Goal: Communication & Community: Participate in discussion

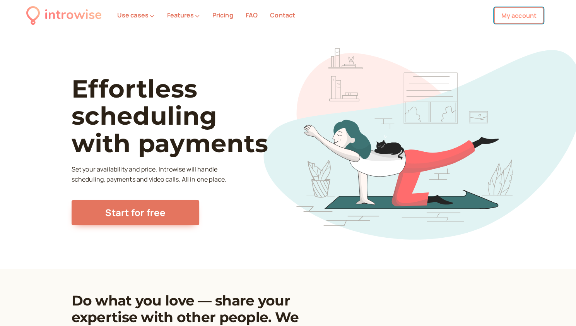
click at [508, 10] on link "My account" at bounding box center [519, 15] width 50 height 16
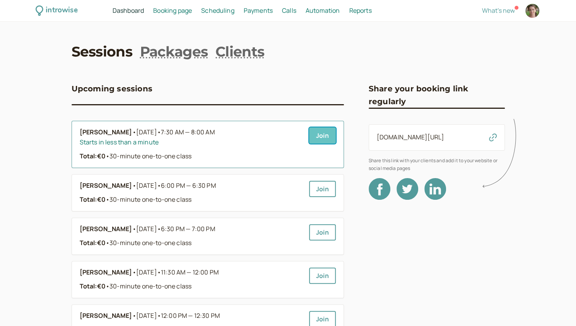
click at [326, 135] on link "Join" at bounding box center [322, 135] width 27 height 16
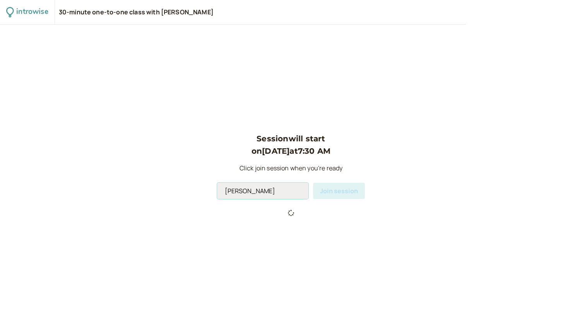
click at [265, 196] on input "[PERSON_NAME]" at bounding box center [262, 191] width 91 height 16
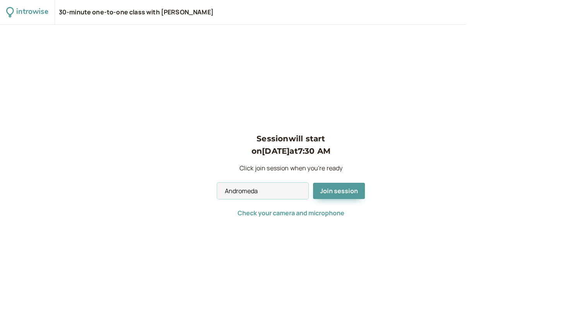
type input "Andromeda"
click at [43, 215] on div "Session will start on [DATE] 7:30 AM Click join session when you're ready Andro…" at bounding box center [291, 175] width 582 height 301
click at [336, 182] on div "Session will start on [DATE] 7:30 AM Click join session when you're ready Andro…" at bounding box center [291, 175] width 148 height 86
click at [337, 188] on span "Join session" at bounding box center [339, 190] width 38 height 9
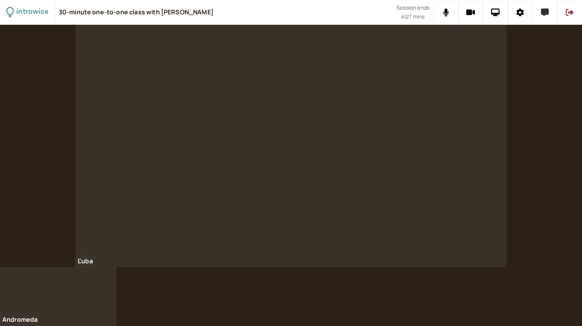
click at [543, 14] on icon at bounding box center [545, 13] width 8 height 8
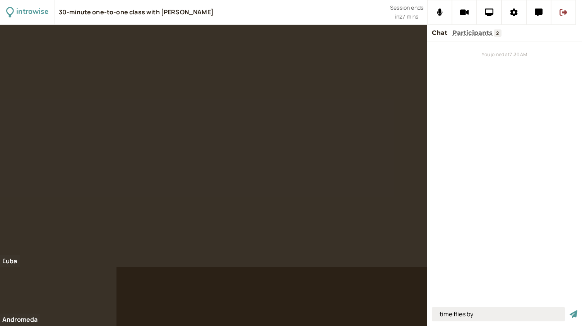
type input "time flies by"
click at [569, 310] on button "submit" at bounding box center [573, 314] width 8 height 8
click at [441, 310] on input at bounding box center [498, 314] width 133 height 14
type input "invisible things"
click at [569, 310] on button "submit" at bounding box center [573, 314] width 8 height 8
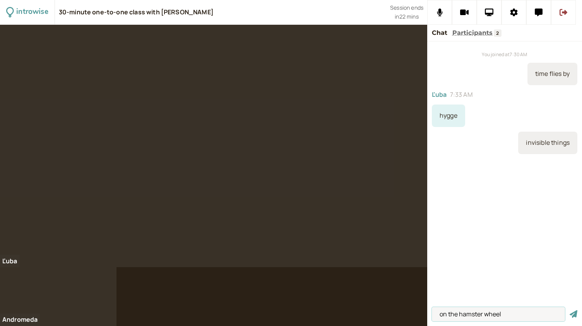
type input "on the hamster wheel"
click at [569, 310] on button "submit" at bounding box center [573, 314] width 8 height 8
type input "she retired [DATE]"
click at [569, 310] on button "submit" at bounding box center [573, 314] width 8 height 8
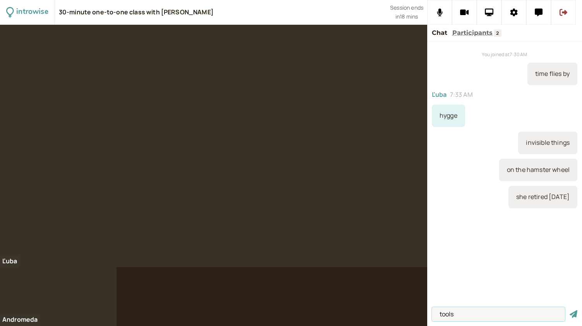
type input "tools"
click at [569, 310] on button "submit" at bounding box center [573, 314] width 8 height 8
type input "to bring up, brought up, brought up"
click at [569, 310] on button "submit" at bounding box center [573, 314] width 8 height 8
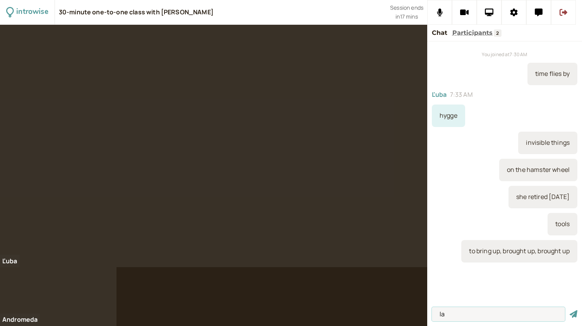
type input "l"
type input "a farmer"
click at [569, 310] on button "submit" at bounding box center [573, 314] width 8 height 8
type input "retire"
click at [569, 310] on button "submit" at bounding box center [573, 314] width 8 height 8
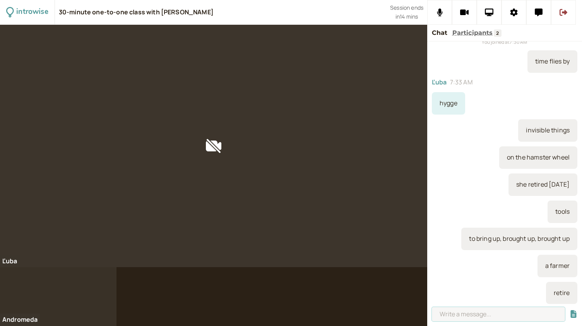
scroll to position [244, 0]
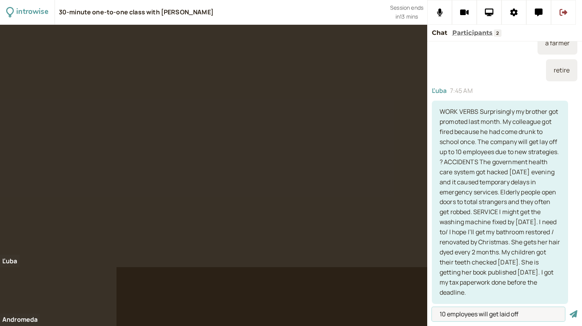
type input "10 employees will get laid off"
click at [569, 310] on button "submit" at bounding box center [573, 314] width 8 height 8
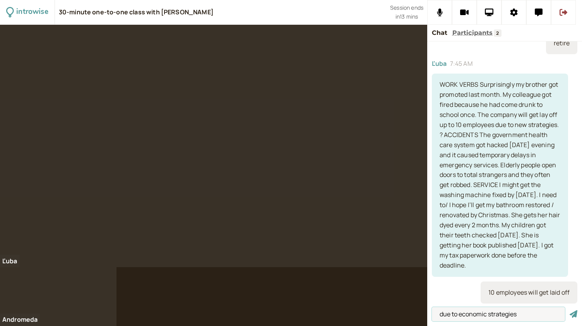
type input "due to economic strategies"
click at [569, 310] on button "submit" at bounding box center [573, 314] width 8 height 8
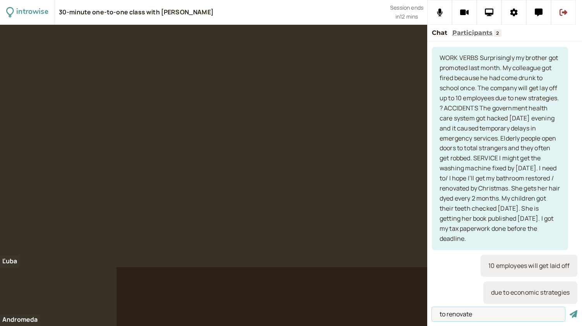
type input "to renovate"
click at [569, 310] on button "submit" at bounding box center [573, 314] width 8 height 8
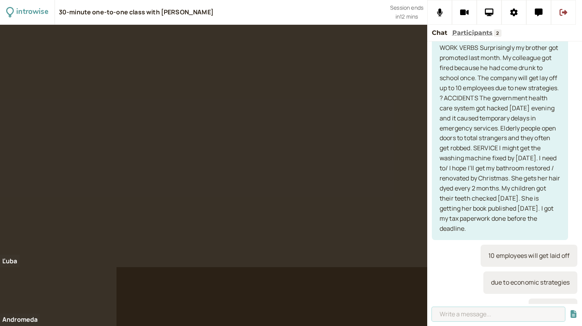
scroll to position [326, 0]
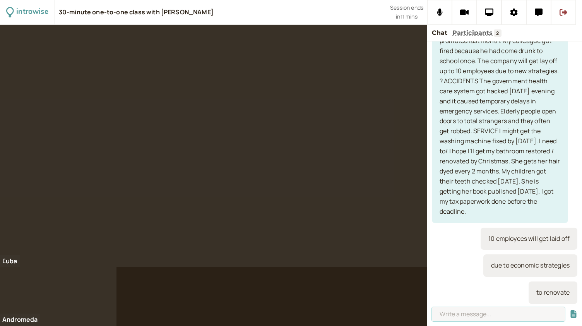
type input "r"
type input "to put on a jacket"
click at [569, 310] on button "submit" at bounding box center [573, 314] width 8 height 8
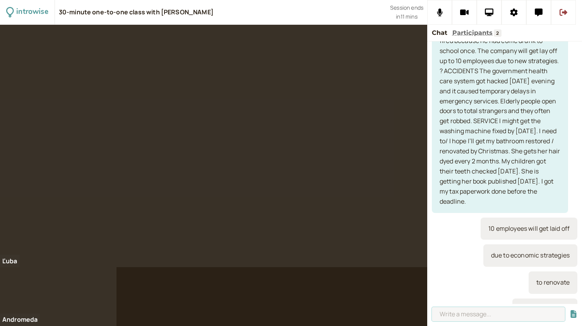
scroll to position [353, 0]
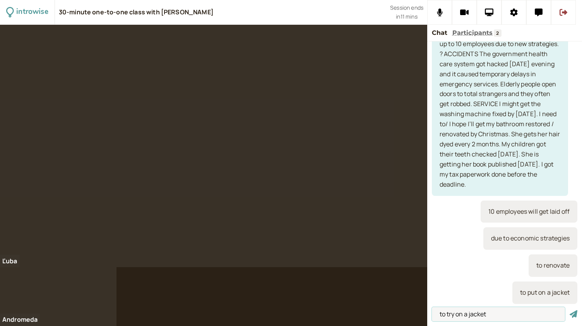
type input "to try on a jacket"
click at [569, 310] on button "submit" at bounding box center [573, 314] width 8 height 8
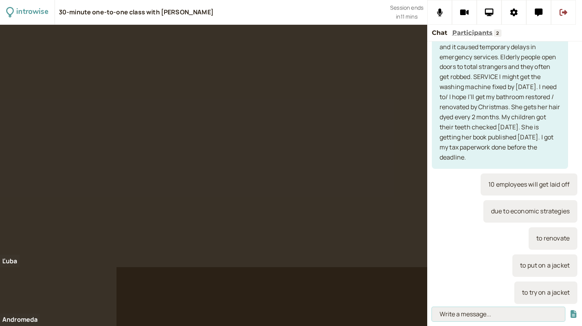
paste input "‘I can’t take on any more work. I have too much already.’"
type input "‘I can’t take on any more work. I have too much already.’"
click at [569, 310] on button "submit" at bounding box center [573, 314] width 8 height 8
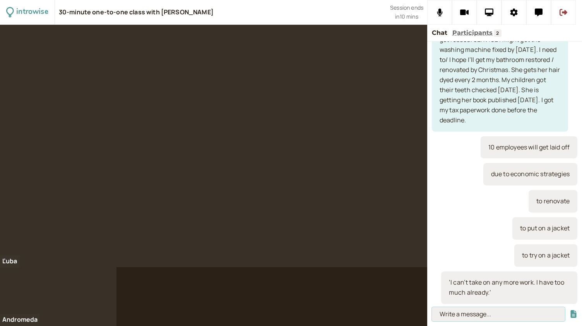
click at [460, 311] on input at bounding box center [498, 314] width 133 height 14
paste input "To take on – to attach work or responsibility to an individual or to hire someo…"
type input "To take on – to attach work or responsibility to an individual or to hire someo…"
click at [569, 310] on button "submit" at bounding box center [573, 314] width 8 height 8
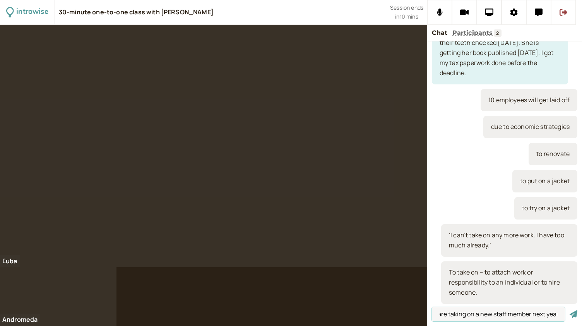
scroll to position [0, 13]
type input "we are taking on a new staff member next year"
click at [569, 310] on button "submit" at bounding box center [573, 314] width 8 height 8
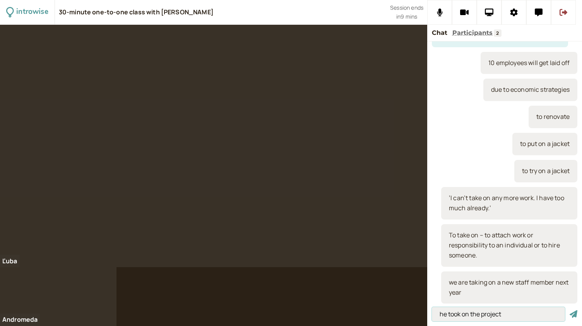
type input "he took on the project"
click at [569, 310] on button "submit" at bounding box center [573, 314] width 8 height 8
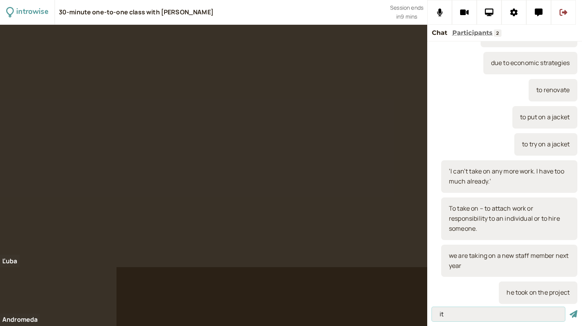
type input "it"
click at [569, 310] on button "submit" at bounding box center [573, 314] width 8 height 8
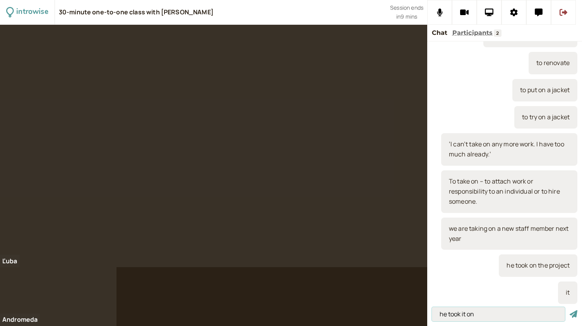
type input "he took it on"
click at [569, 310] on button "submit" at bounding box center [573, 314] width 8 height 8
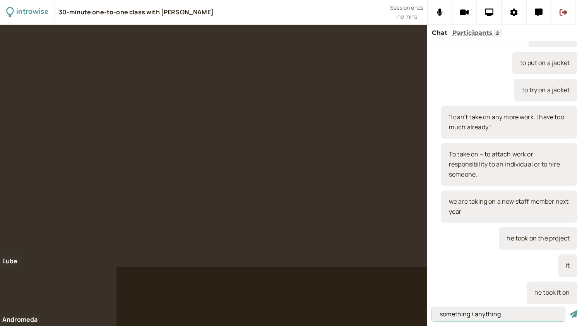
type input "something / anything"
click at [569, 310] on button "submit" at bounding box center [573, 314] width 8 height 8
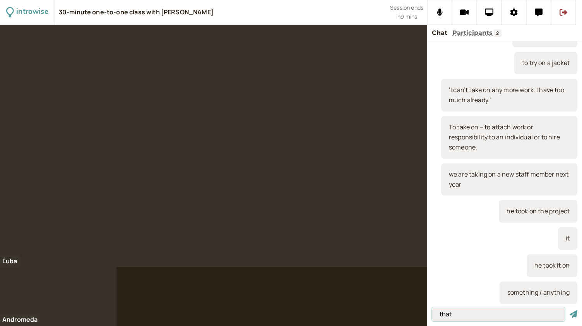
type input "that"
click at [569, 310] on button "submit" at bounding box center [573, 314] width 8 height 8
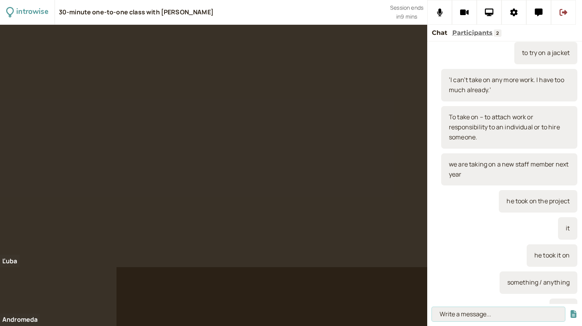
scroll to position [636, 0]
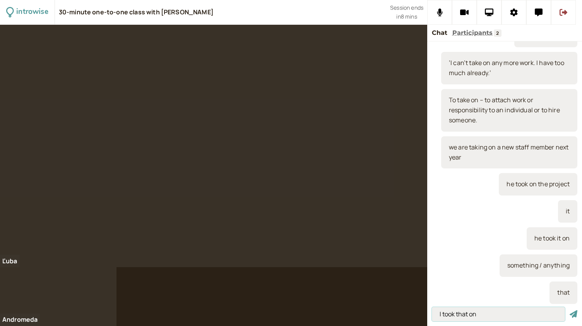
type input "I took that on"
click at [569, 310] on button "submit" at bounding box center [573, 314] width 8 height 8
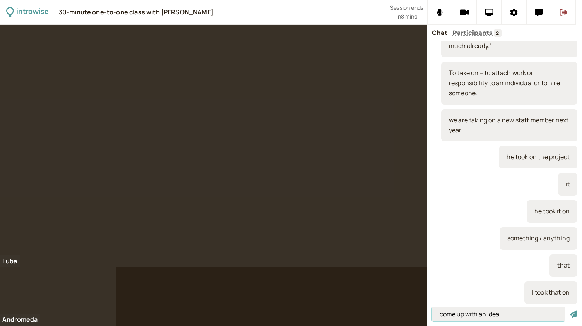
type input "come up with an idea"
click at [569, 310] on button "submit" at bounding box center [573, 314] width 8 height 8
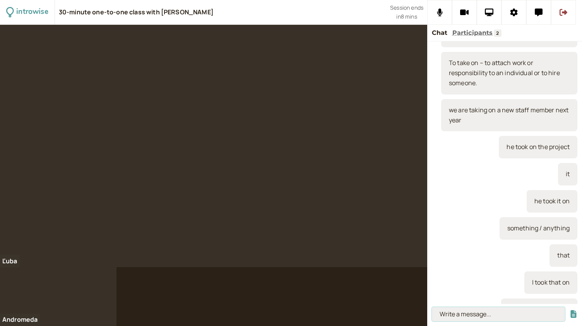
scroll to position [691, 0]
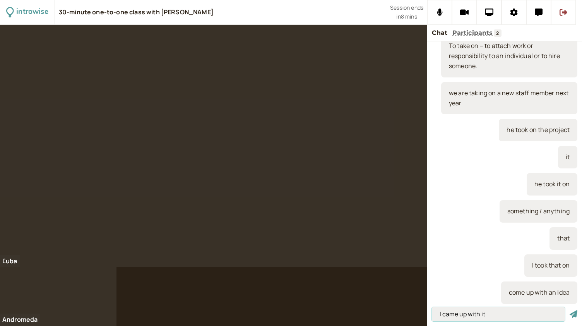
type input "I came up with it"
click at [569, 310] on button "submit" at bounding box center [573, 314] width 8 height 8
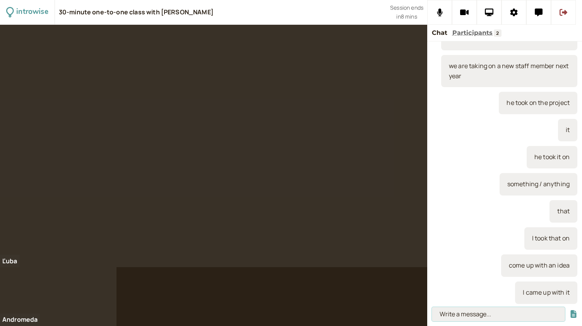
paste input "‘The idea of working from home is catching on.’"
type input "‘The idea of working from home is catching on.’"
click at [569, 310] on button "submit" at bounding box center [573, 314] width 8 height 8
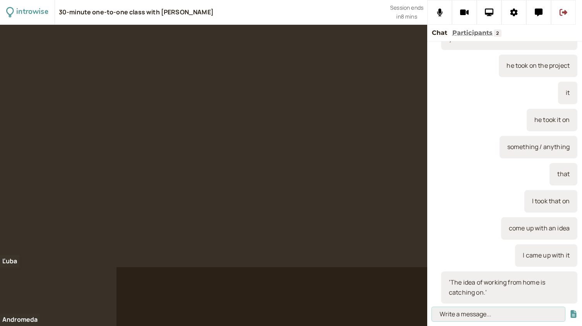
paste input "To catch on – a new idea or fashion attaches itself to a society."
type input "To catch on – a new idea or fashion attaches itself to a society."
click at [569, 310] on button "submit" at bounding box center [573, 314] width 8 height 8
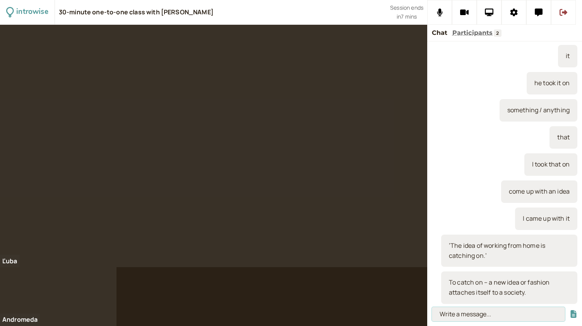
paste input "To get on + bus, train, plane, boat – to attach yourself to a vehicle."
type input "To get on + bus, train, plane, boat – to attach yourself to a vehicle."
drag, startPoint x: 557, startPoint y: 311, endPoint x: 425, endPoint y: 311, distance: 132.3
click at [425, 311] on div "introwise 30-minute one-to-one class with Andromeda Jones Session ends in 7 min…" at bounding box center [291, 163] width 582 height 326
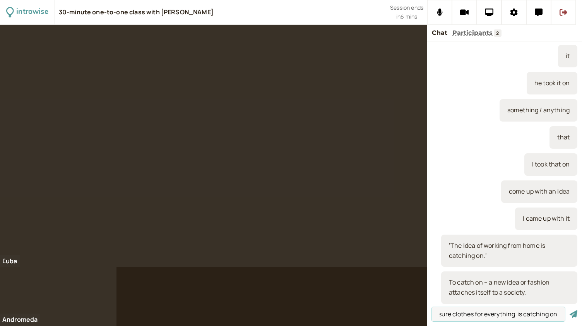
type input "the idea wearing athleisure clothes for everything is catching on"
click at [569, 310] on button "submit" at bounding box center [573, 314] width 8 height 8
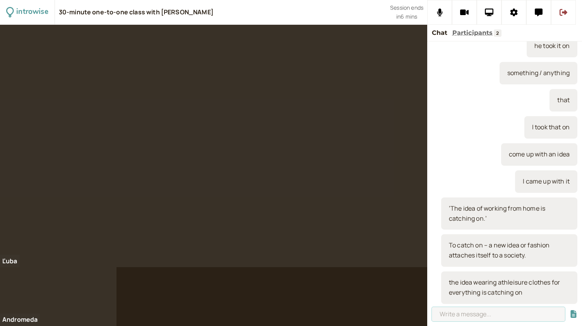
paste input "To get on + bus, train, plane, boat – to attach yourself to a vehicle."
type input "To get on + bus, train, plane, boat – to attach yourself to a vehicle."
click at [569, 310] on button "submit" at bounding box center [573, 314] width 8 height 8
type input "#"
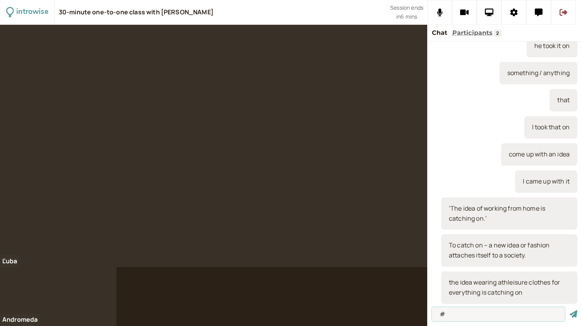
scroll to position [0, 0]
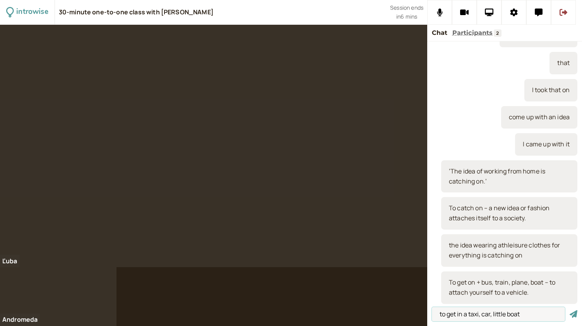
type input "to get in a taxi, car, little boat"
click at [569, 310] on button "submit" at bounding box center [573, 314] width 8 height 8
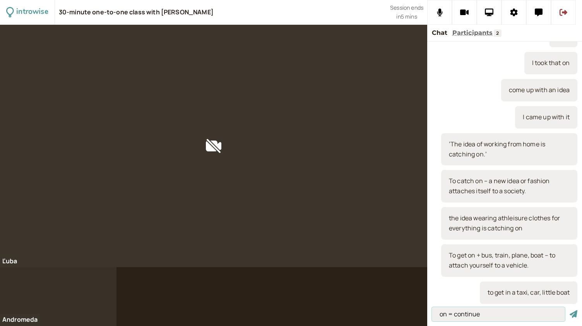
type input "on = continue"
click at [569, 310] on button "submit" at bounding box center [573, 314] width 8 height 8
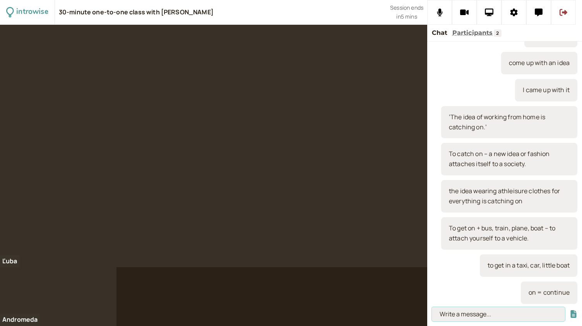
paste input "To carry on + gerund/ to carry on with + noun– to continue an activity."
type input "To carry on + gerund/ to carry on with + noun– to continue an activity."
click at [569, 310] on button "submit" at bounding box center [573, 314] width 8 height 8
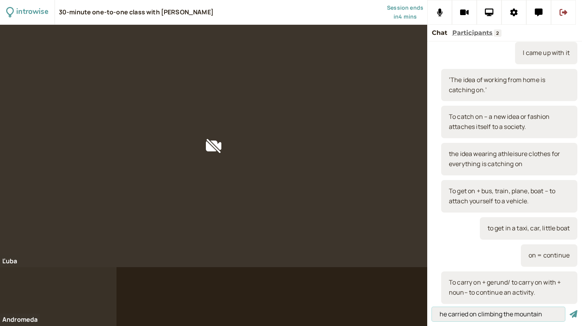
type input "he carried on climbing the mountain"
click at [569, 310] on button "submit" at bounding box center [573, 314] width 8 height 8
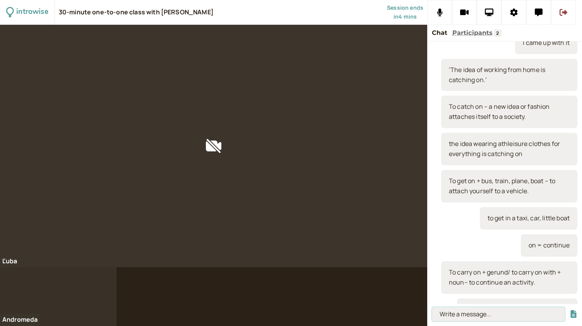
scroll to position [984, 0]
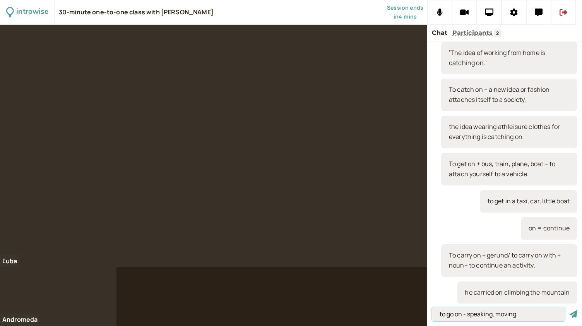
type input "to go on - speaking, moving"
click at [569, 310] on button "submit" at bounding box center [573, 314] width 8 height 8
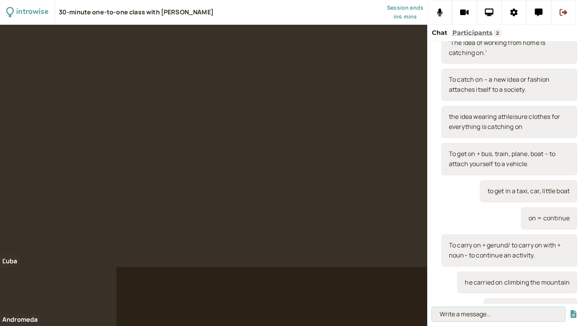
scroll to position [1011, 0]
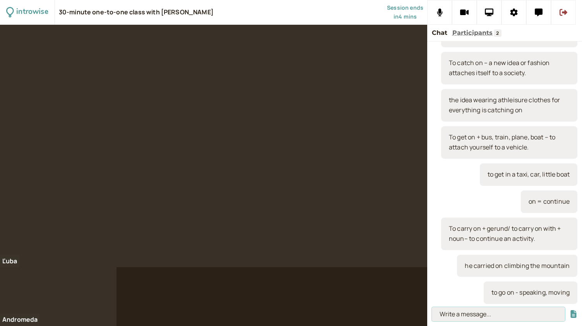
click at [461, 311] on input at bounding box center [498, 314] width 133 height 14
paste input "To keep on – to continue with an action."
type input "To keep on – to continue with an action."
click at [569, 310] on button "submit" at bounding box center [573, 314] width 8 height 8
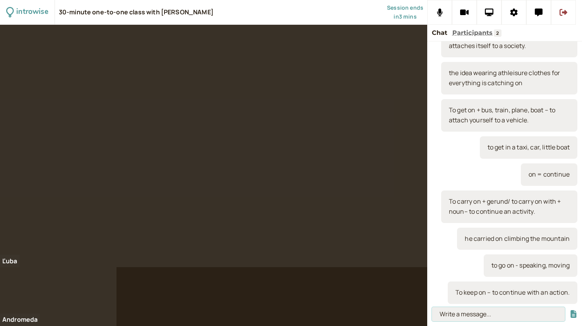
click at [454, 310] on input at bounding box center [498, 314] width 133 height 14
paste input "To move on – to continue to another topic or another phase in one’s life."
type input "To move on – to continue to another topic or another phase in one’s life."
click at [569, 310] on button "submit" at bounding box center [573, 314] width 8 height 8
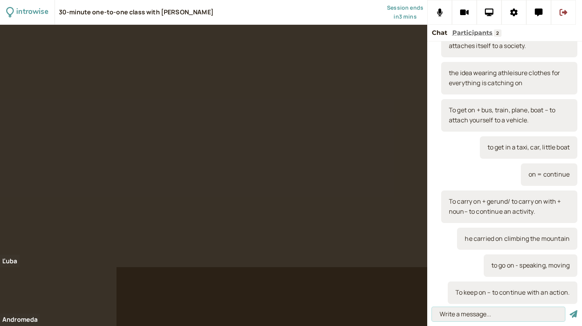
scroll to position [0, 0]
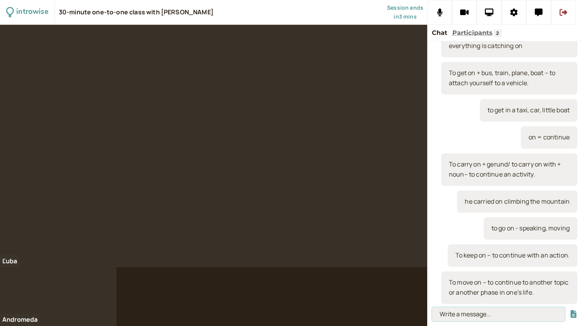
click at [499, 316] on input at bounding box center [498, 314] width 133 height 14
type input "let's move on to the next topic"
click at [569, 310] on button "submit" at bounding box center [573, 314] width 8 height 8
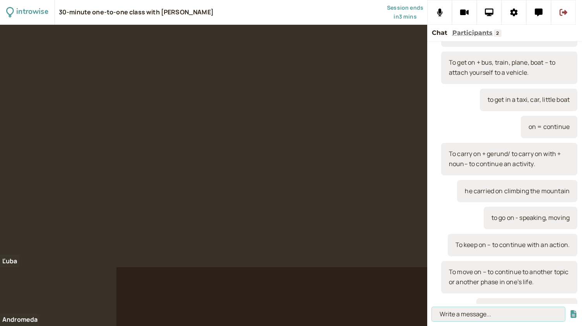
scroll to position [1103, 0]
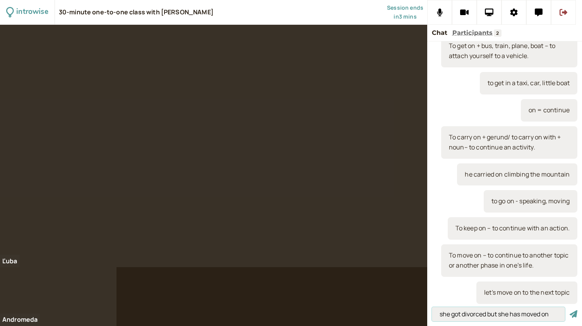
type input "she got divorced but she has moved on"
click at [569, 310] on button "submit" at bounding box center [573, 314] width 8 height 8
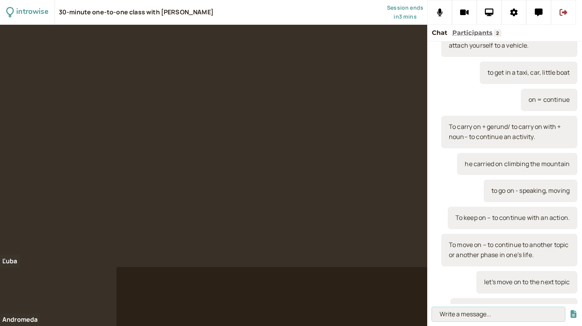
scroll to position [1129, 0]
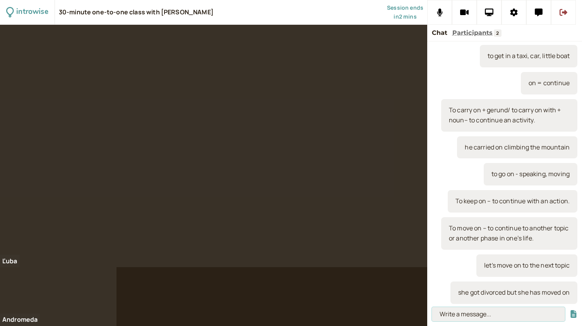
click at [447, 312] on input at bounding box center [498, 314] width 133 height 14
type input "to run on"
click at [569, 310] on button "submit" at bounding box center [573, 314] width 8 height 8
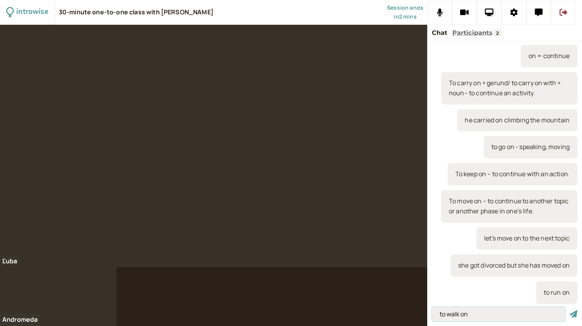
type input "to walk on"
click at [569, 310] on button "submit" at bounding box center [573, 314] width 8 height 8
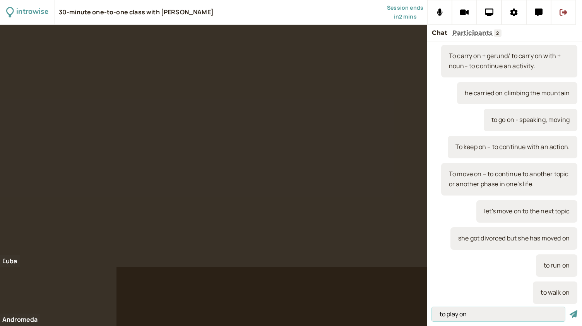
type input "to play on"
click at [569, 310] on button "submit" at bounding box center [573, 314] width 8 height 8
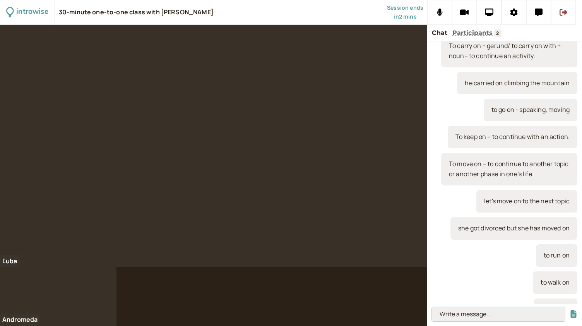
scroll to position [1210, 0]
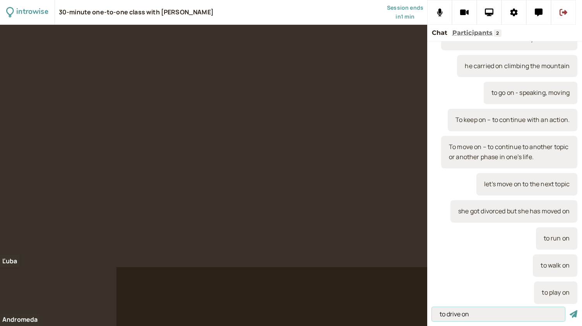
type input "to drive on"
click at [569, 310] on button "submit" at bounding box center [573, 314] width 8 height 8
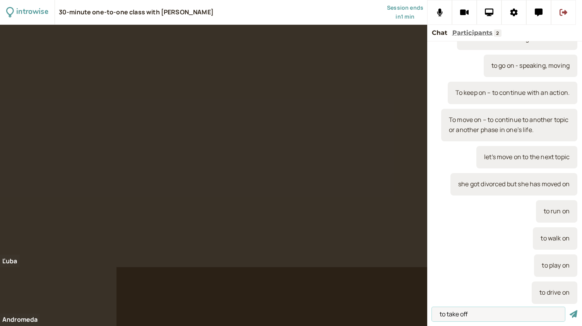
type input "to take off"
click at [569, 310] on button "submit" at bounding box center [573, 314] width 8 height 8
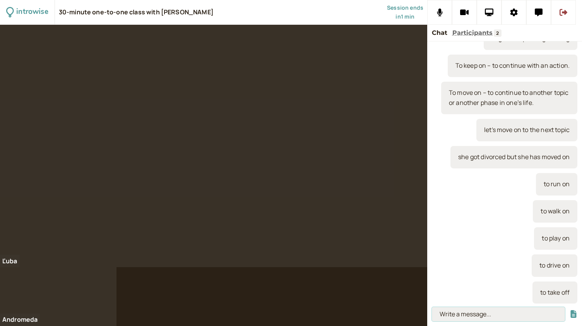
paste input "‘They called off the concert at the last moment.’"
type input "‘They called off the concert at the last moment.’"
click at [569, 310] on button "submit" at bounding box center [573, 314] width 8 height 8
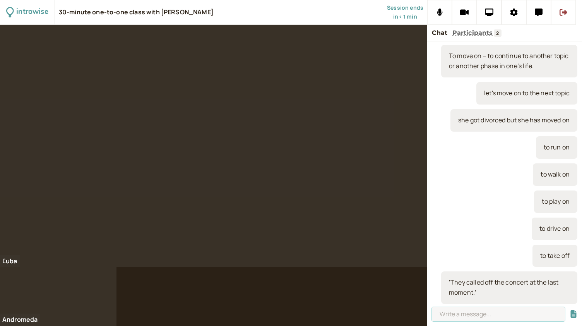
paste input "To call off – to cancel a meeting or event."
type input "To call off – to cancel a meeting or event."
click at [569, 310] on button "submit" at bounding box center [573, 314] width 8 height 8
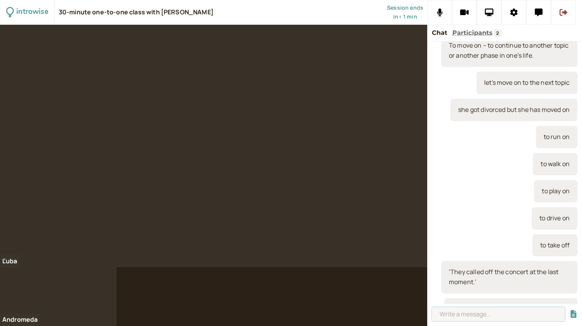
scroll to position [1339, 0]
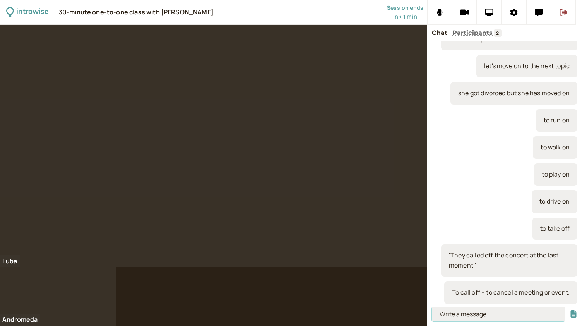
paste input "‘I have put off taking that exam until next year.’"
type input "‘I have put off taking that exam until next year.’"
click at [569, 310] on button "submit" at bounding box center [573, 314] width 8 height 8
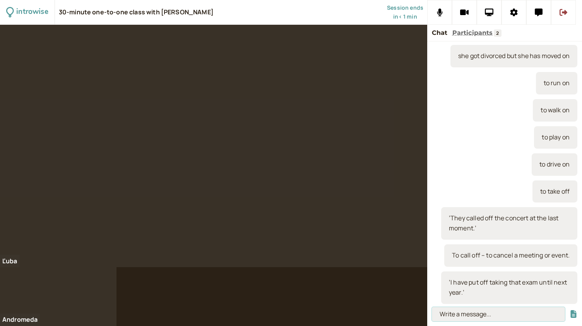
paste input "To put off – to postpone."
type input "To put off – to postpone."
click at [569, 310] on button "submit" at bounding box center [573, 314] width 8 height 8
